Goal: Understand process/instructions: Learn how to perform a task or action

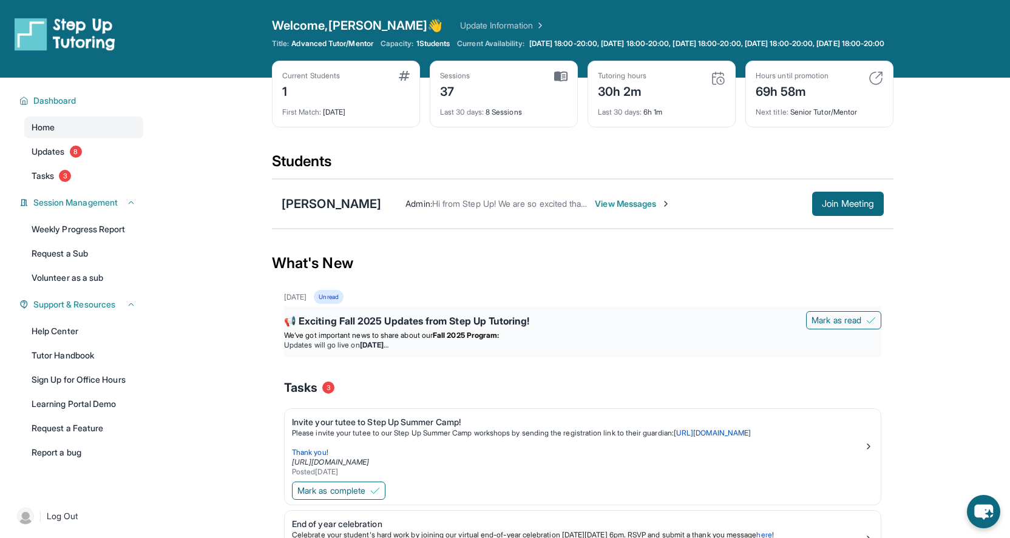
click at [453, 340] on strong "Fall 2025 Program:" at bounding box center [466, 335] width 66 height 9
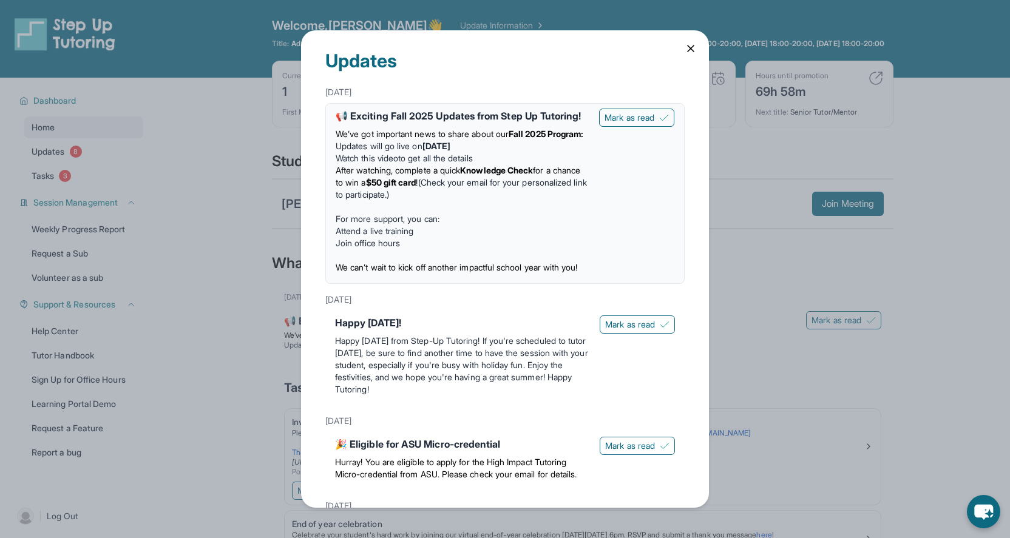
click at [539, 133] on strong "Fall 2025 Program:" at bounding box center [546, 134] width 75 height 10
click at [510, 193] on li "After watching, complete a quick Knowledge Check for a chance to win a $50 gift…" at bounding box center [463, 182] width 254 height 36
click at [217, 308] on div "Updates [DATE] 📢 Exciting Fall 2025 Updates from Step Up Tutoring! We’ve got im…" at bounding box center [505, 269] width 1010 height 538
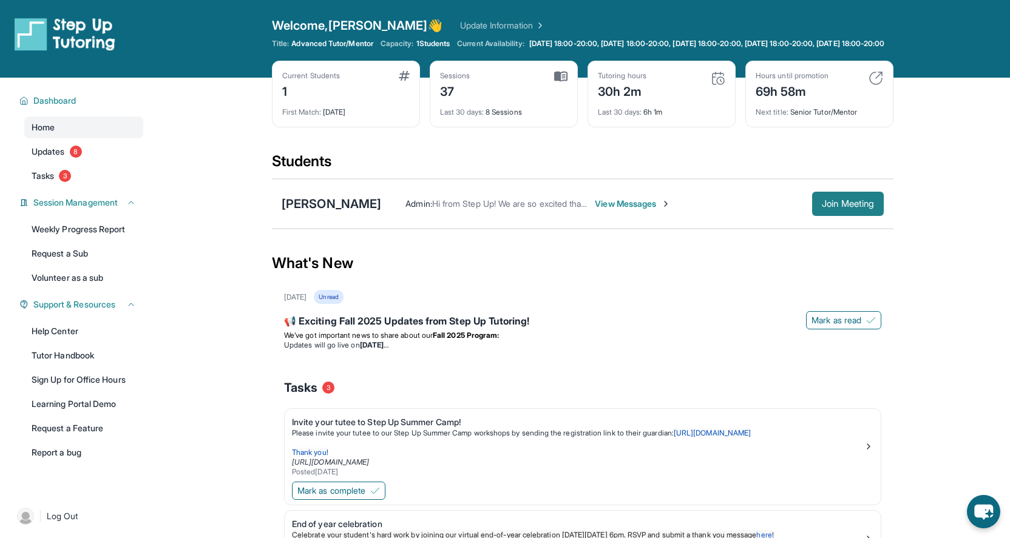
click at [846, 206] on button "Join Meeting" at bounding box center [848, 204] width 72 height 24
